Goal: Find specific page/section: Find specific page/section

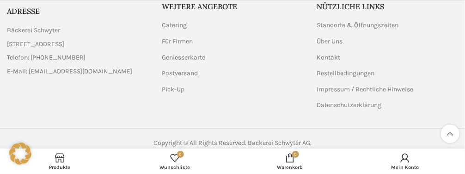
scroll to position [875, 0]
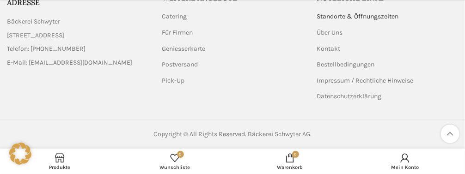
click at [335, 15] on link "Standorte & Öffnungszeiten" at bounding box center [358, 16] width 83 height 9
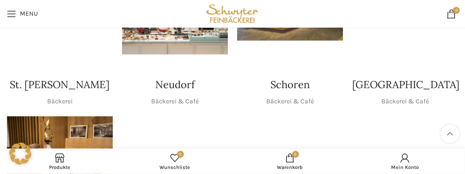
scroll to position [244, 0]
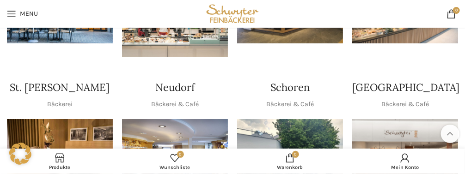
click at [287, 87] on h4 "Schoren" at bounding box center [289, 87] width 39 height 14
click at [277, 120] on img "1 / 1" at bounding box center [290, 154] width 106 height 71
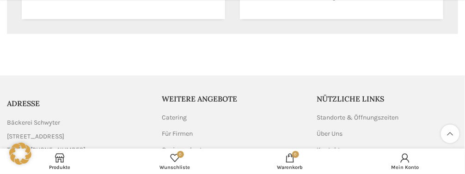
scroll to position [634, 0]
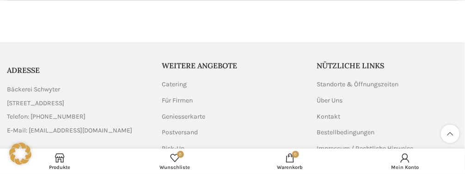
click at [30, 88] on span "Bäckerei Schwyter" at bounding box center [33, 90] width 53 height 10
click at [328, 97] on link "Über Uns" at bounding box center [330, 100] width 27 height 9
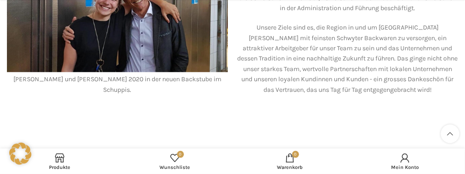
scroll to position [829, 0]
